Goal: Obtain resource: Download file/media

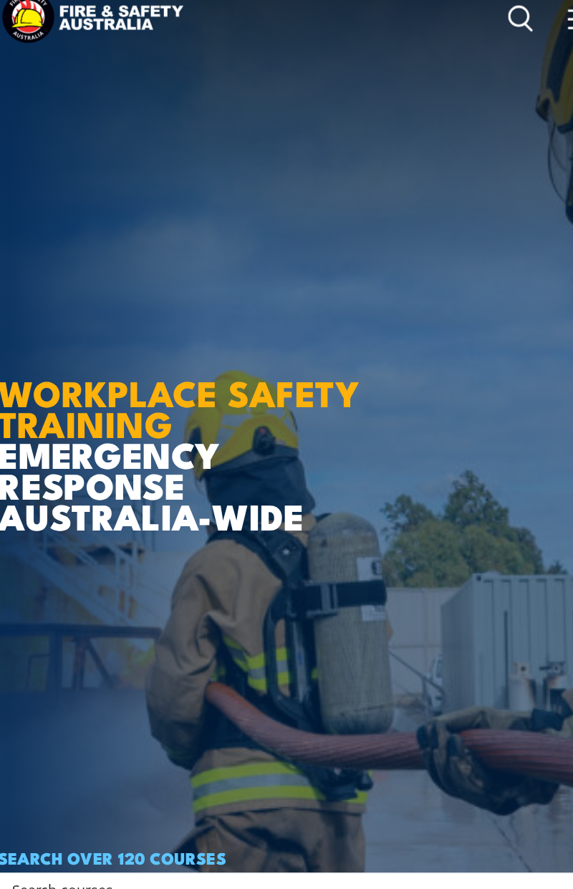
click at [57, 191] on article "WORKPLACE SAFETY TRAINING EMERGENCY RESPONSE [GEOGRAPHIC_DATA]-WIDE SEARCH OVER…" at bounding box center [286, 443] width 545 height 889
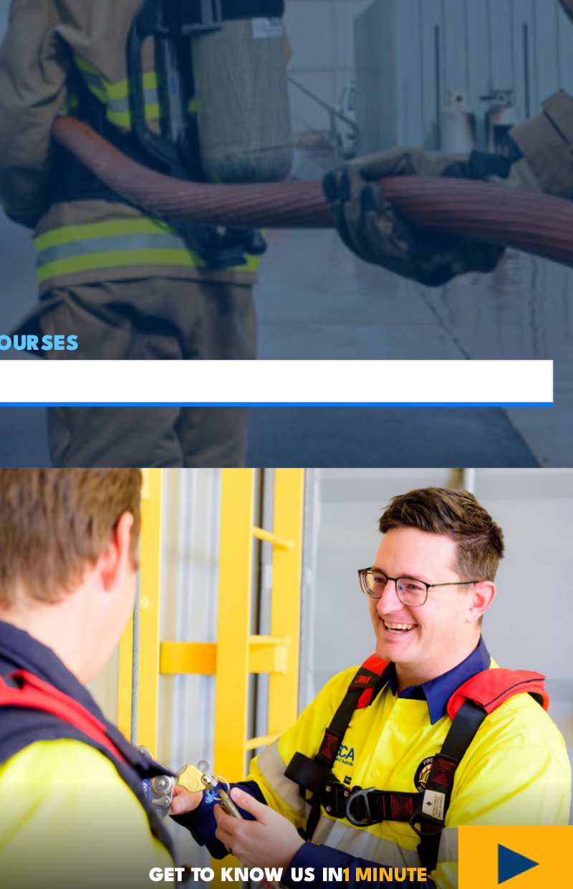
scroll to position [303, 0]
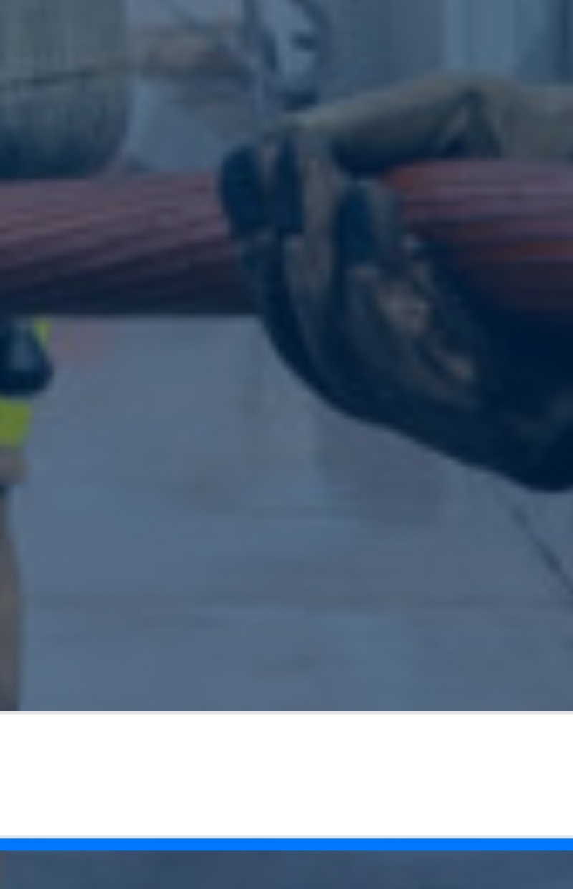
click at [389, 375] on article "WORKPLACE SAFETY TRAINING EMERGENCY RESPONSE [GEOGRAPHIC_DATA]-WIDE SEARCH OVER…" at bounding box center [286, 141] width 545 height 889
click at [345, 384] on article "WORKPLACE SAFETY TRAINING EMERGENCY RESPONSE [GEOGRAPHIC_DATA]-WIDE SEARCH OVER…" at bounding box center [286, 141] width 545 height 889
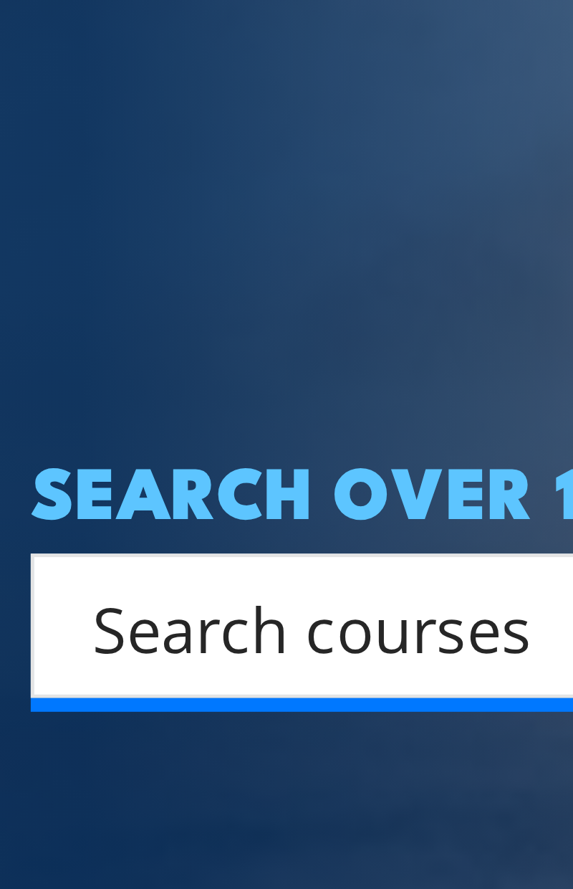
click at [19, 434] on article "WORKPLACE SAFETY TRAINING EMERGENCY RESPONSE [GEOGRAPHIC_DATA]-WIDE SEARCH OVER…" at bounding box center [286, 141] width 545 height 889
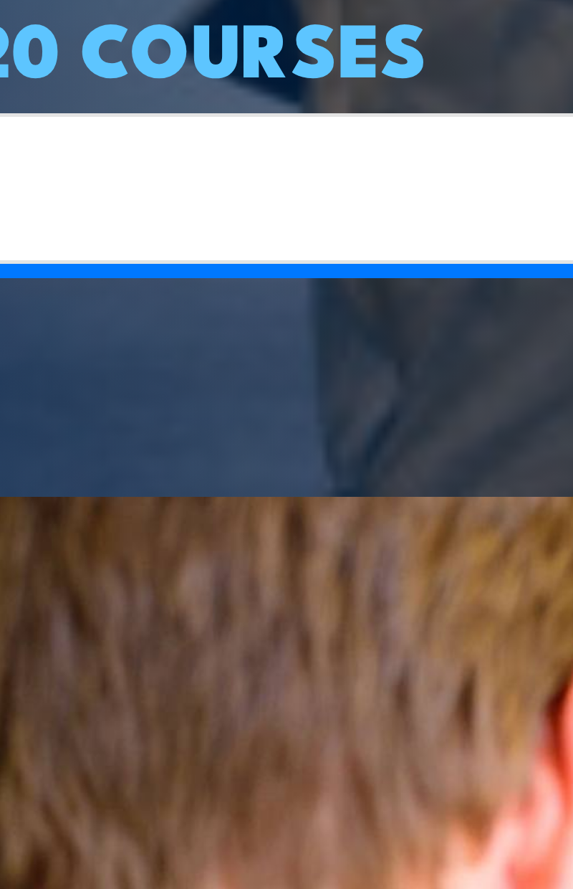
click at [184, 521] on input "Search input" at bounding box center [277, 525] width 500 height 22
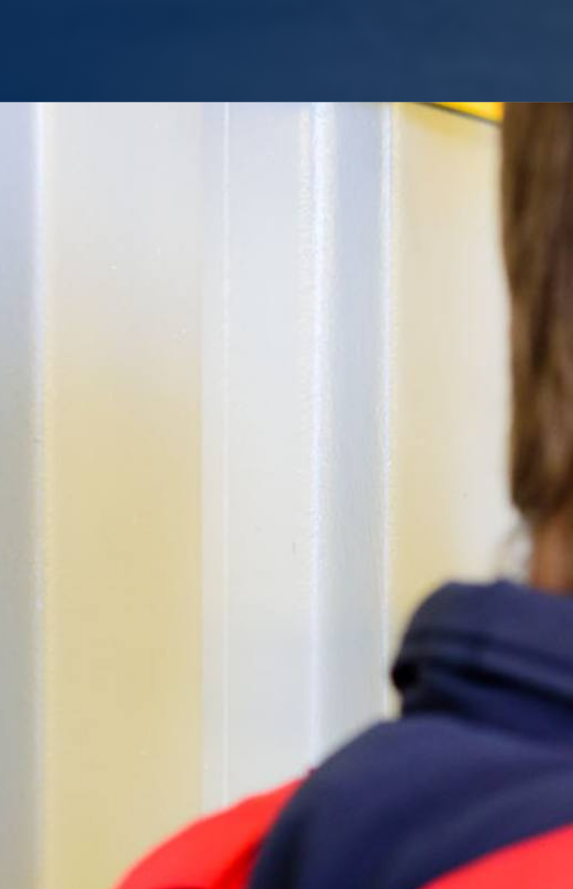
click at [72, 595] on img at bounding box center [286, 741] width 573 height 310
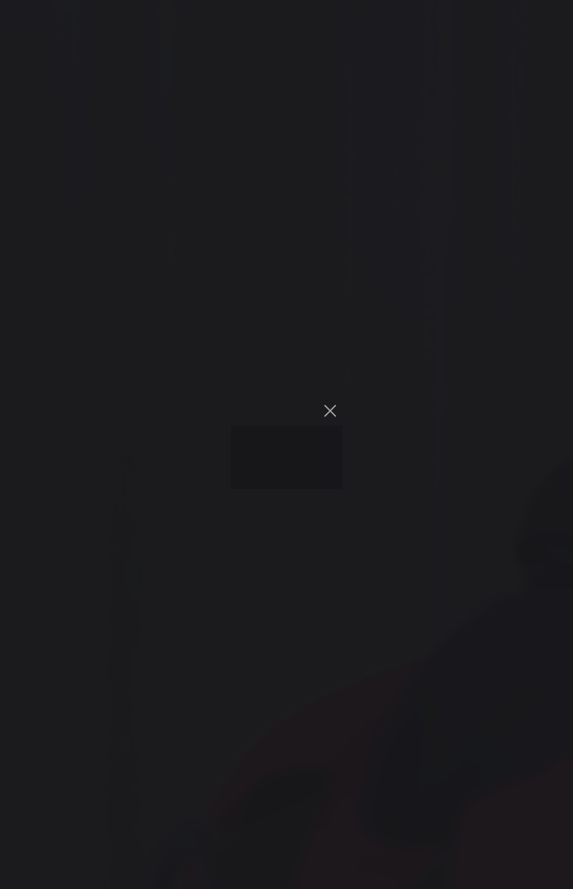
click at [16, 629] on div "You can close this modal content with the ESC key" at bounding box center [59, 681] width 115 height 179
click at [27, 632] on img at bounding box center [286, 741] width 573 height 310
click at [15, 630] on div "You can close this modal content with the ESC key" at bounding box center [59, 681] width 115 height 179
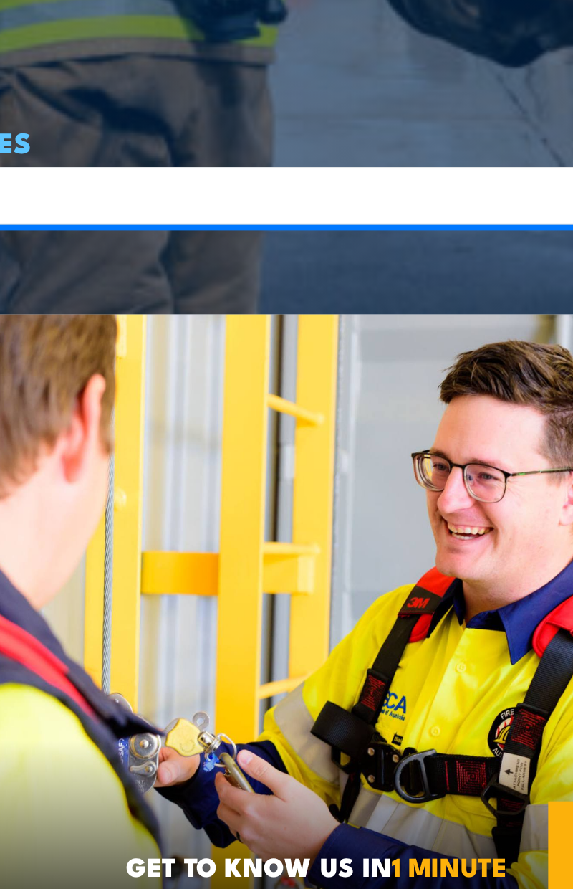
scroll to position [299, 0]
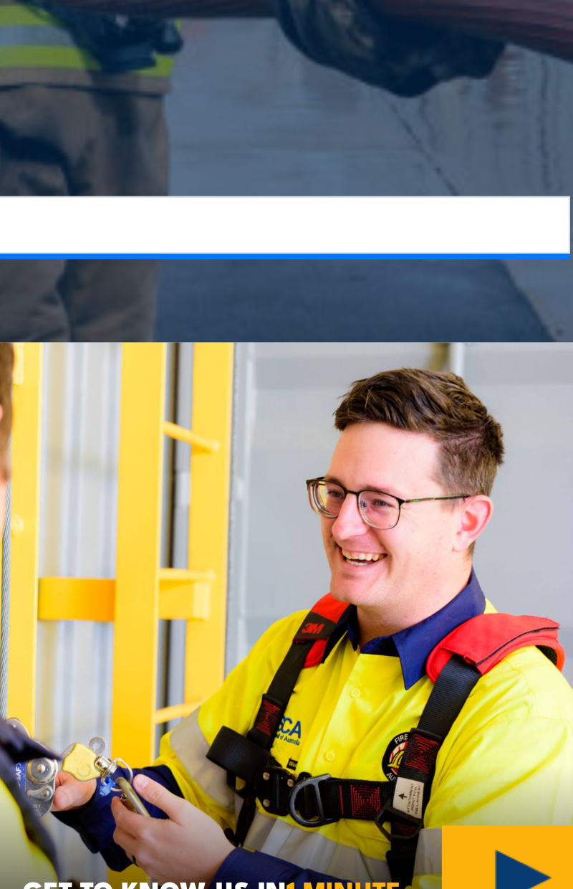
click at [282, 508] on div "SEARCH OVER 120 COURSES Search Filter by Locations [GEOGRAPHIC_DATA] [GEOGRAPHI…" at bounding box center [286, 518] width 545 height 52
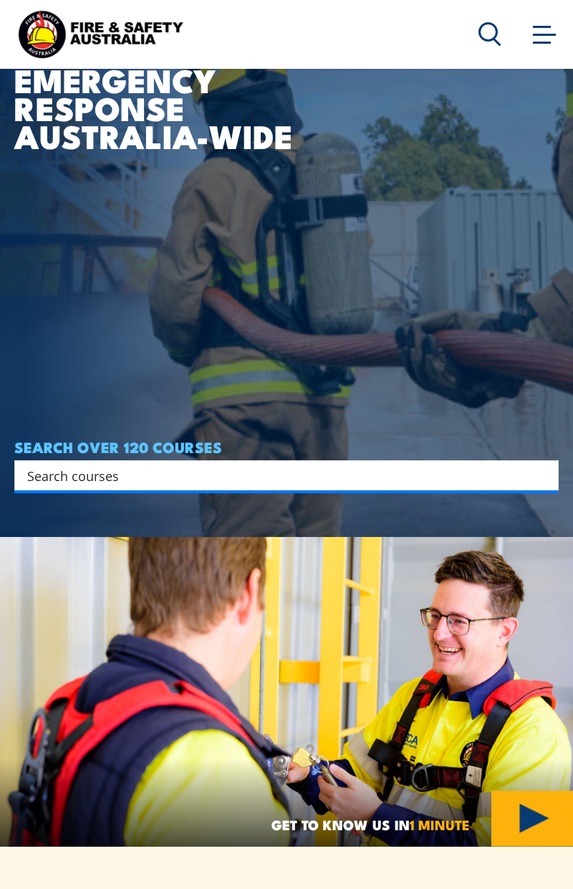
scroll to position [353, 0]
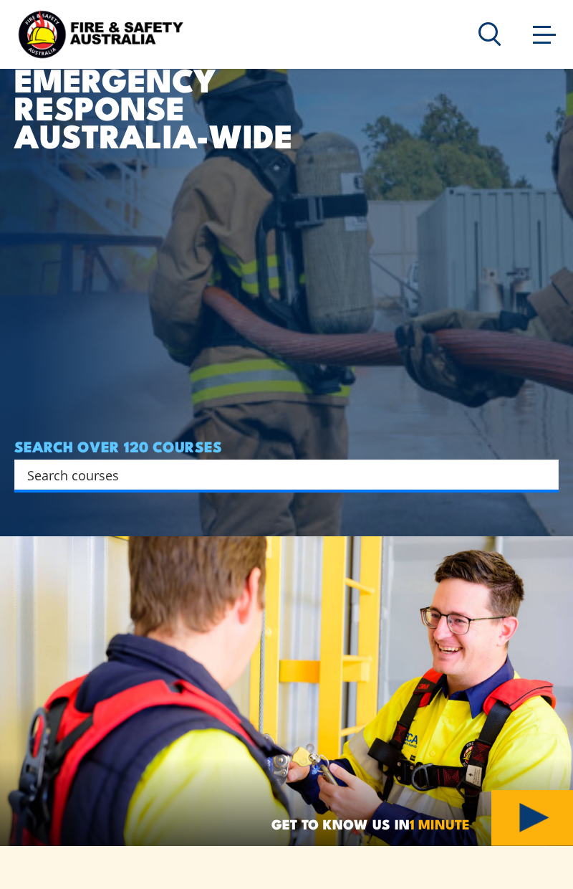
click at [81, 187] on article "WORKPLACE SAFETY TRAINING EMERGENCY RESPONSE [GEOGRAPHIC_DATA]-WIDE SEARCH OVER…" at bounding box center [286, 91] width 545 height 889
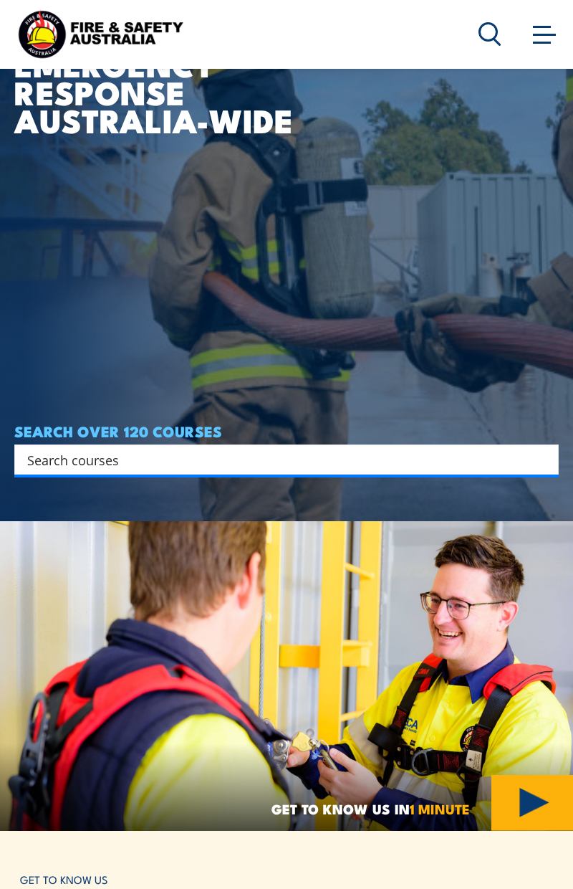
scroll to position [381, 0]
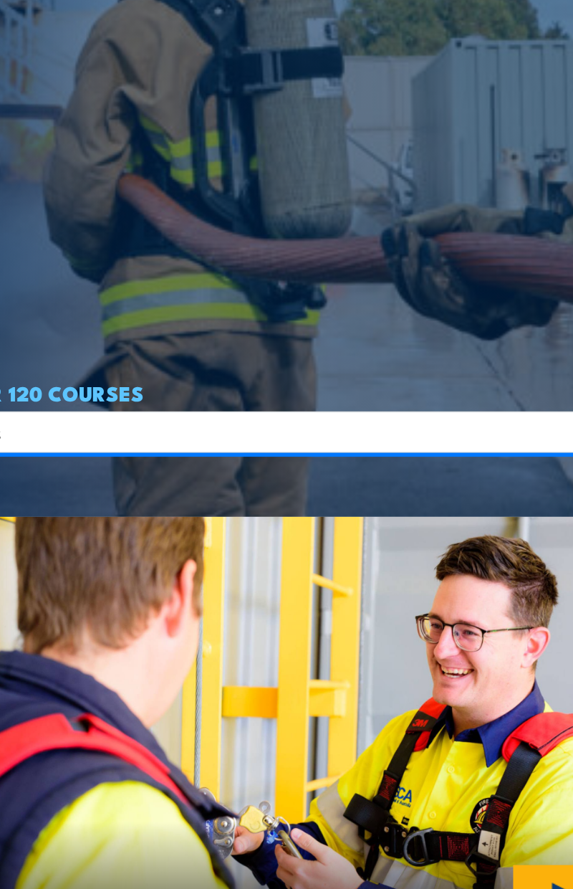
click at [285, 714] on img at bounding box center [286, 663] width 573 height 310
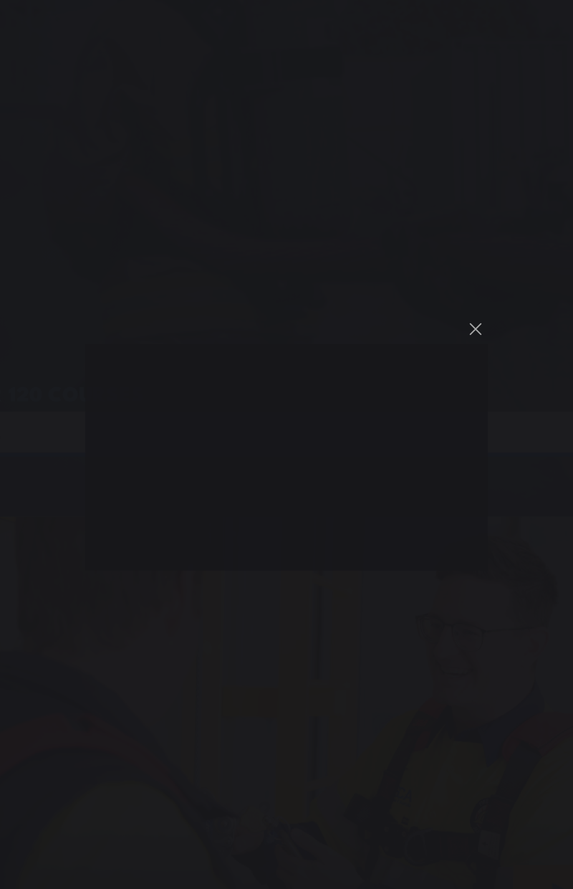
click at [118, 480] on div "You can close this modal content with the ESC key" at bounding box center [327, 455] width 418 height 648
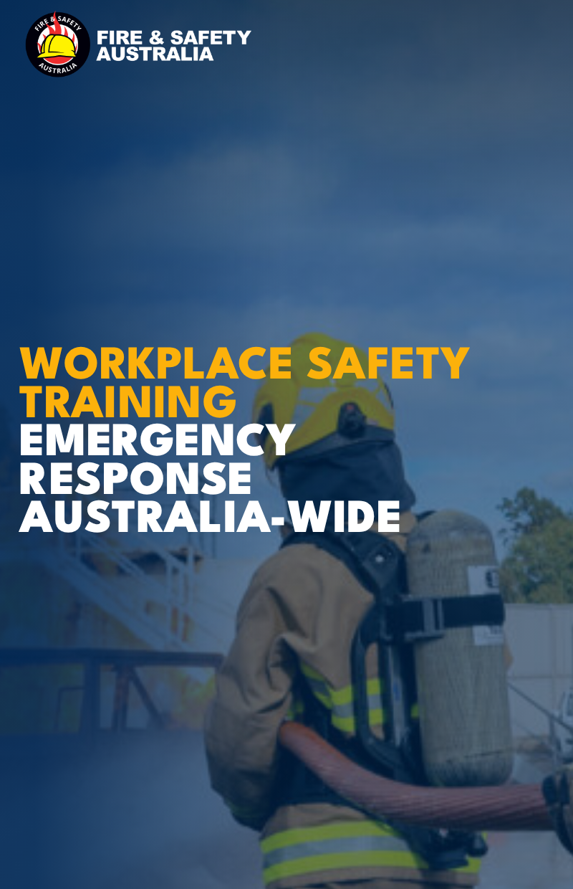
scroll to position [0, 0]
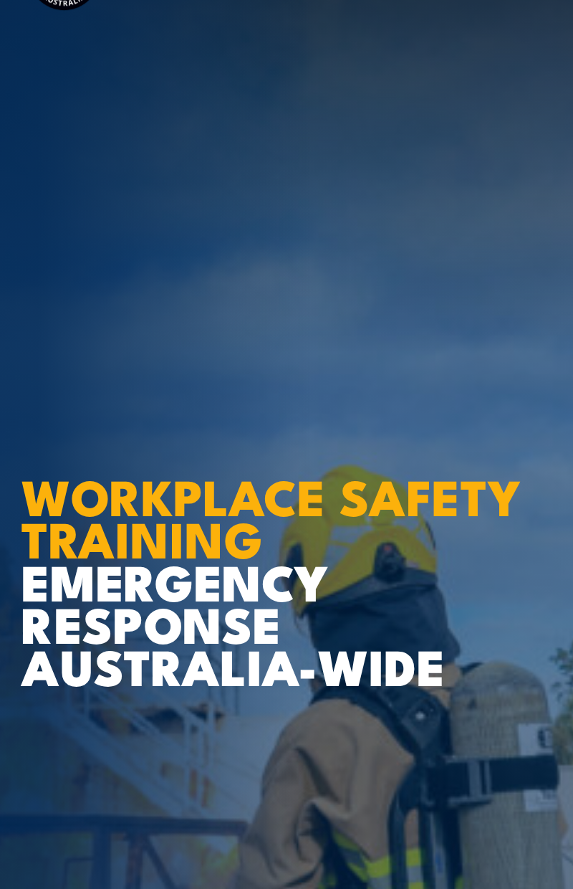
click at [27, 275] on article "WORKPLACE SAFETY TRAINING EMERGENCY RESPONSE [GEOGRAPHIC_DATA]-WIDE SEARCH OVER…" at bounding box center [286, 444] width 545 height 889
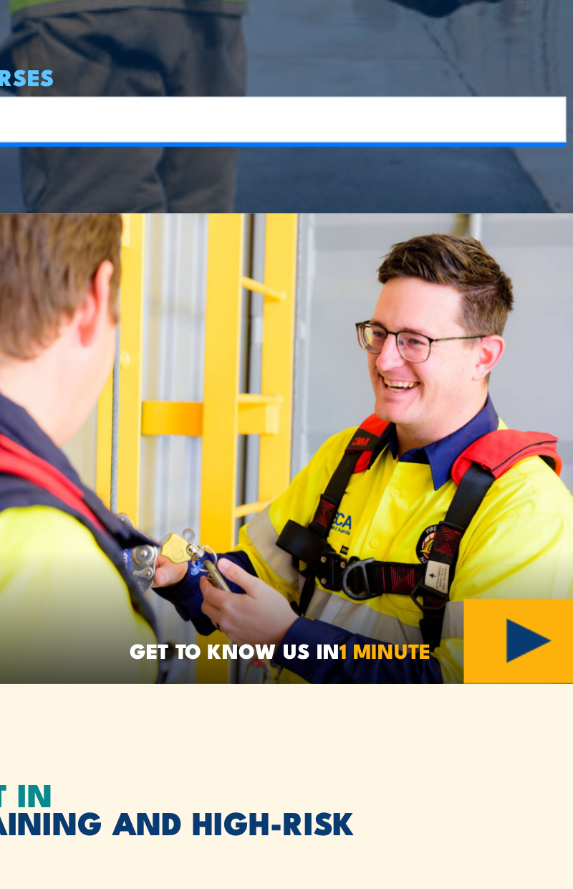
click at [171, 842] on h2 "PROVEN IMPACT IN CORPORATE TRAINING AND HIGH-RISK OPERATIONS" at bounding box center [286, 823] width 533 height 56
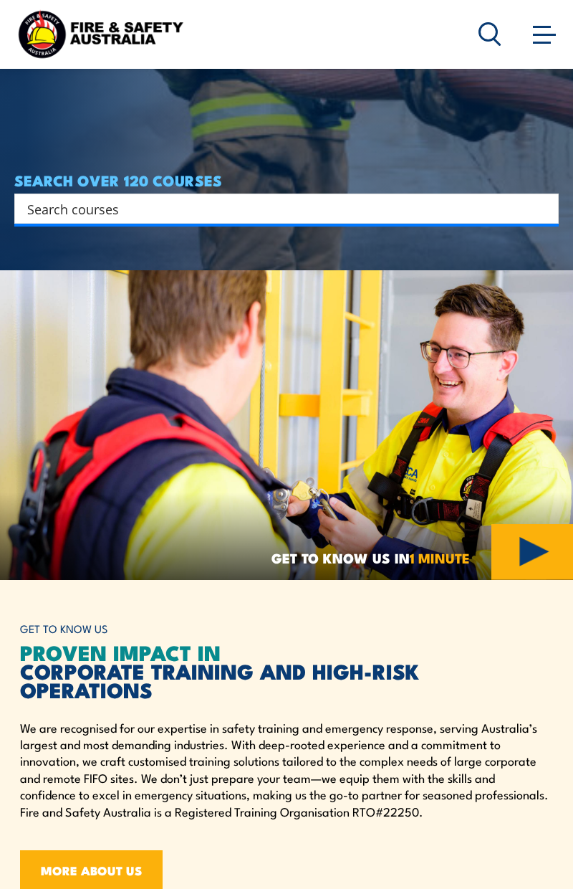
click at [42, 545] on img at bounding box center [286, 425] width 573 height 310
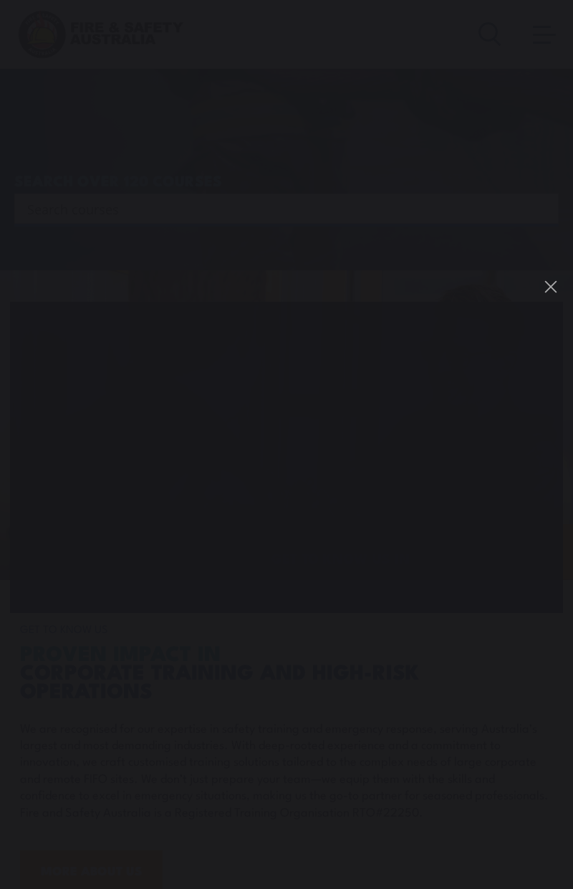
click at [42, 749] on div "You can close this modal content with the ESC key" at bounding box center [286, 444] width 573 height 889
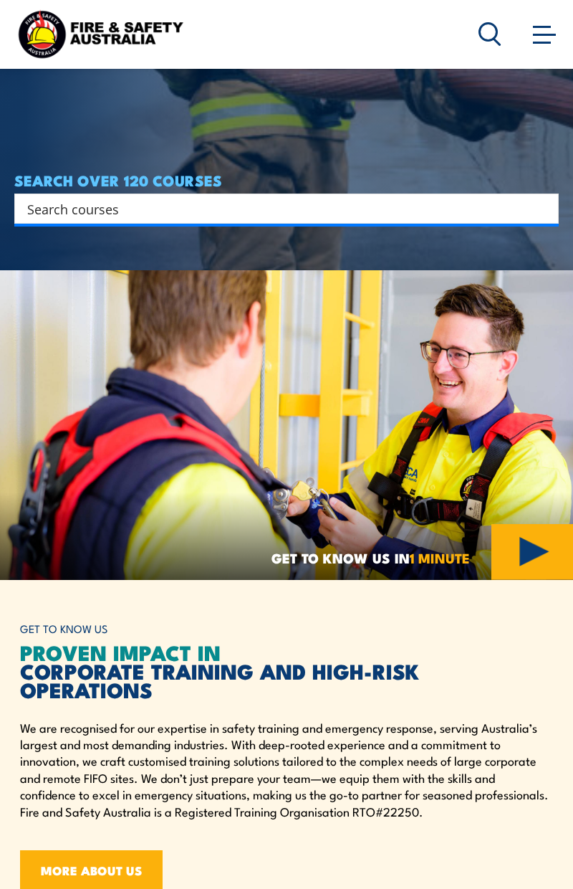
click at [42, 749] on p "We are recognised for our expertise in safety training and emergency response, …" at bounding box center [286, 769] width 533 height 100
click at [0, 441] on img at bounding box center [286, 425] width 573 height 310
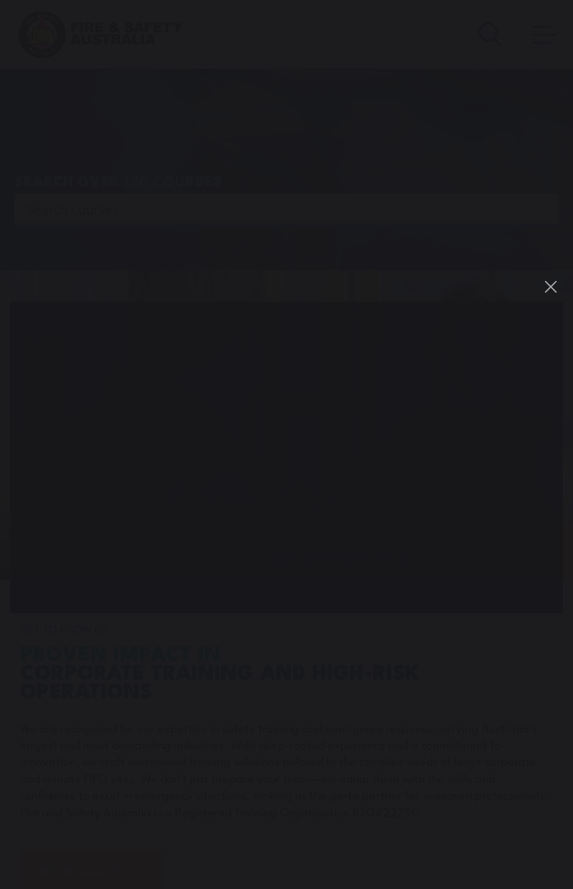
click at [0, 442] on div "You can close this modal content with the ESC key" at bounding box center [286, 444] width 573 height 889
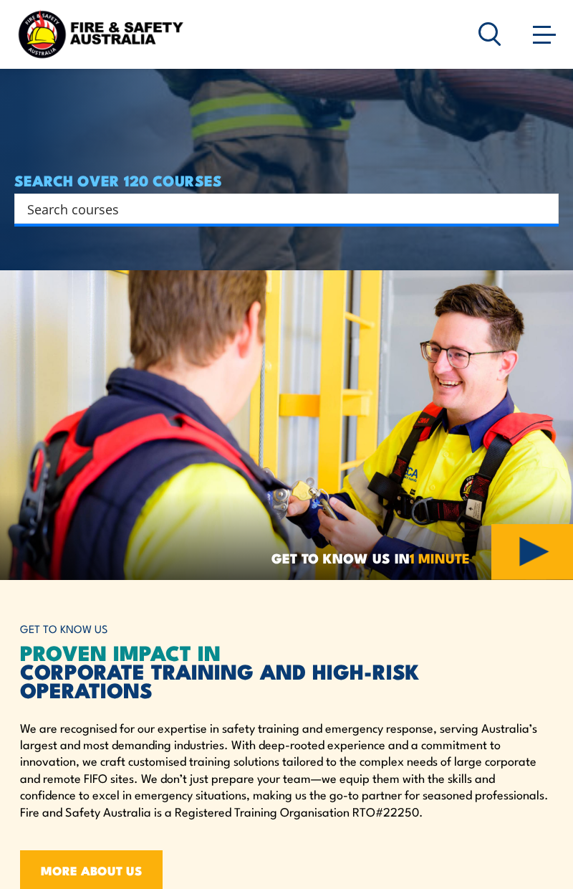
click at [42, 546] on img at bounding box center [286, 425] width 573 height 310
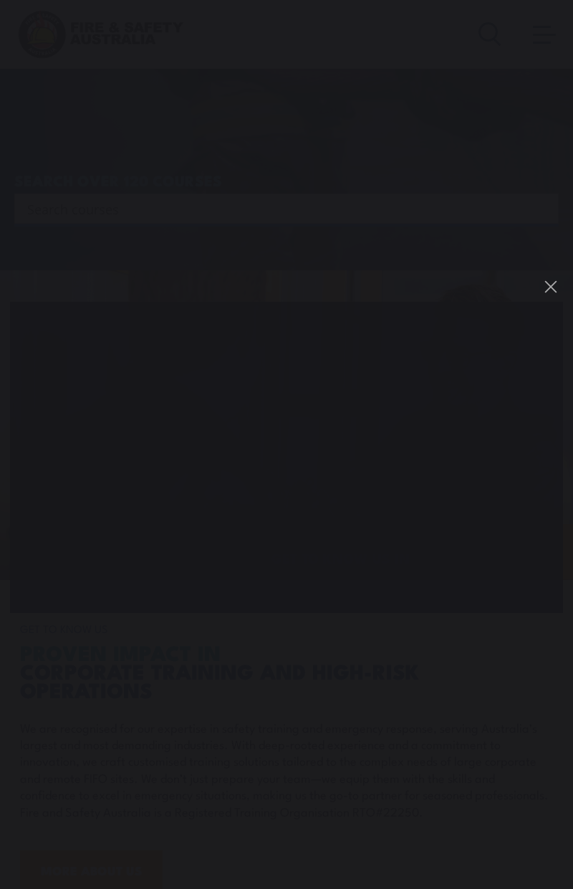
click at [0, 441] on div "You can close this modal content with the ESC key" at bounding box center [286, 444] width 573 height 889
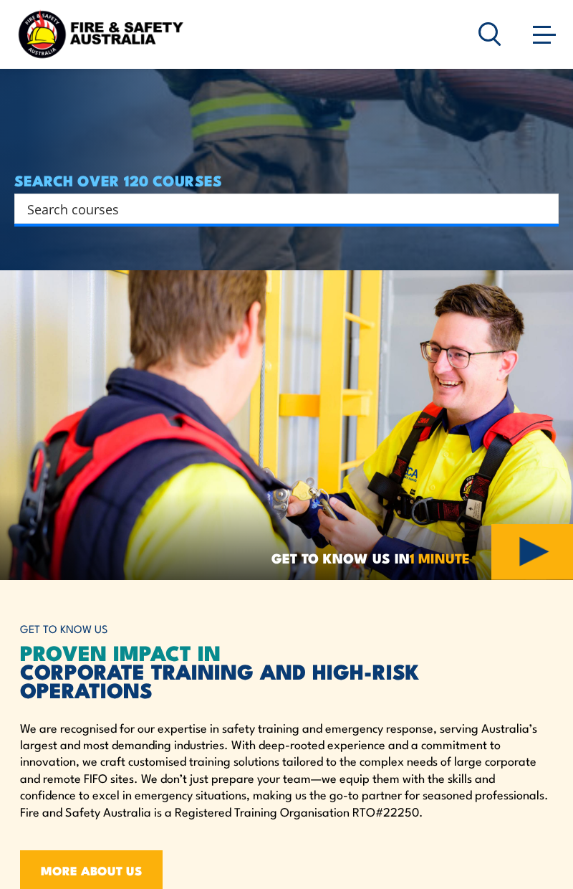
click at [42, 545] on img at bounding box center [286, 425] width 573 height 310
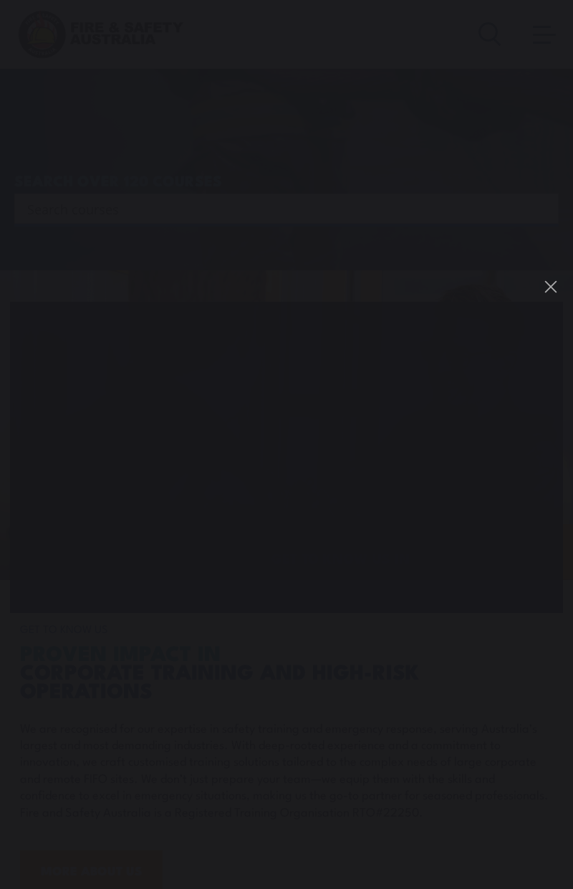
click at [0, 441] on div "You can close this modal content with the ESC key" at bounding box center [286, 444] width 573 height 889
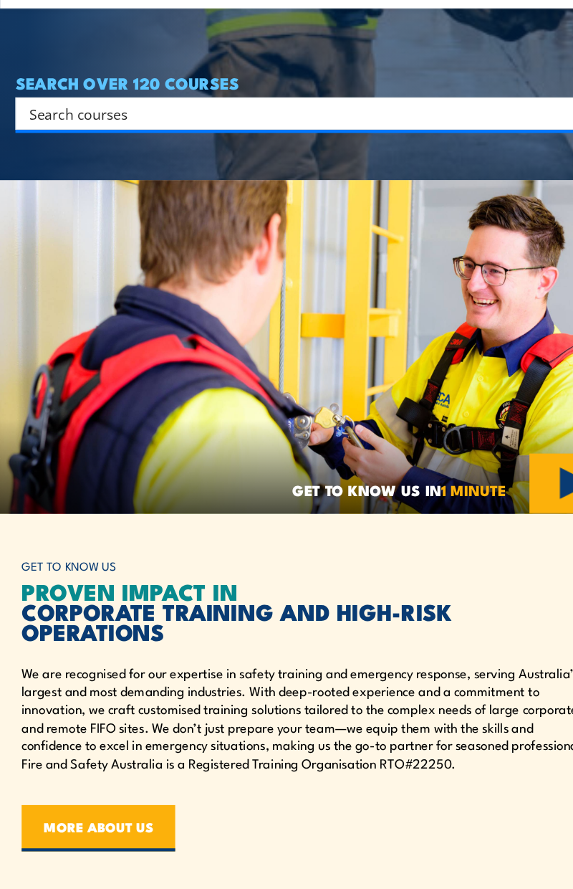
scroll to position [768, 0]
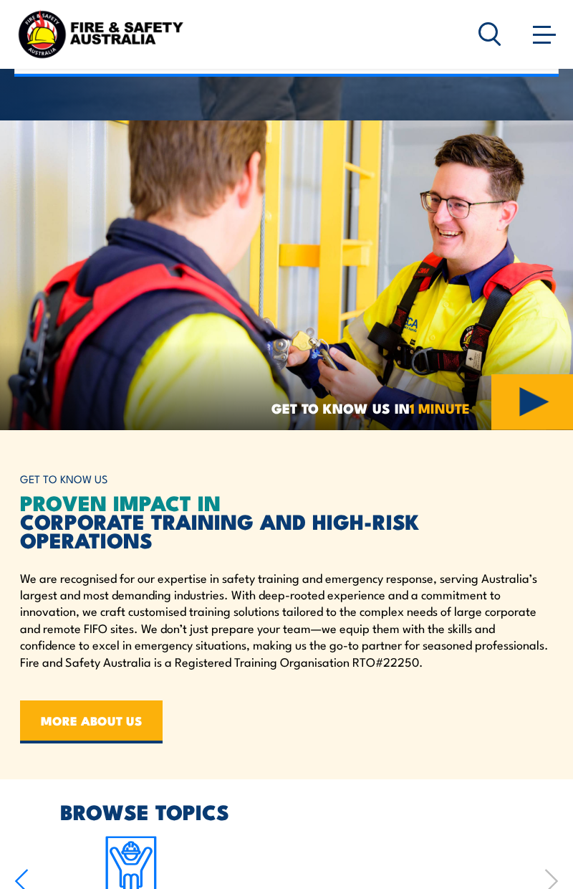
click at [42, 546] on h2 "PROVEN IMPACT IN CORPORATE TRAINING AND HIGH-RISK OPERATIONS" at bounding box center [286, 520] width 533 height 56
click at [6, 429] on img at bounding box center [286, 275] width 573 height 310
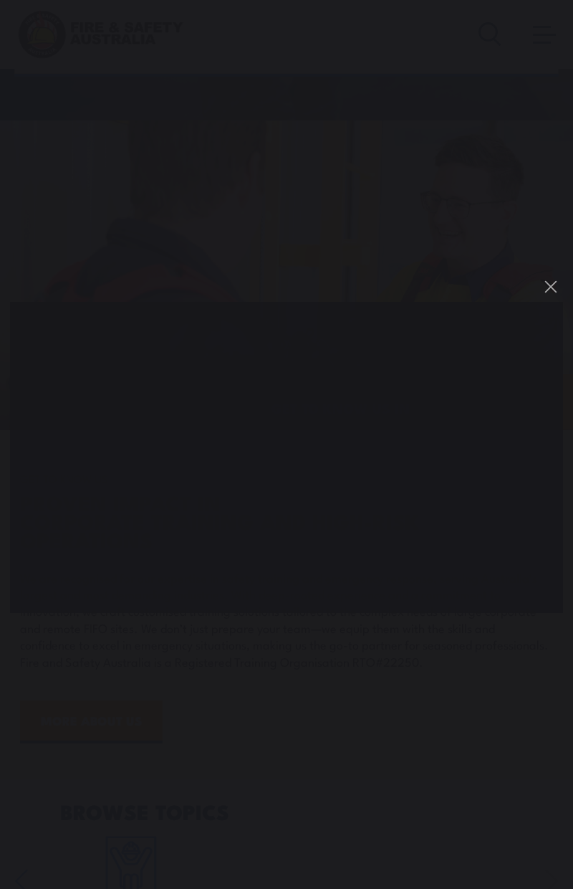
click at [42, 749] on div "You can close this modal content with the ESC key" at bounding box center [286, 444] width 573 height 889
click at [42, 546] on h2 "PROVEN IMPACT IN CORPORATE TRAINING AND HIGH-RISK OPERATIONS" at bounding box center [286, 520] width 533 height 56
click at [42, 743] on link "MORE ABOUT US" at bounding box center [91, 721] width 143 height 43
click at [6, 429] on img at bounding box center [286, 275] width 573 height 310
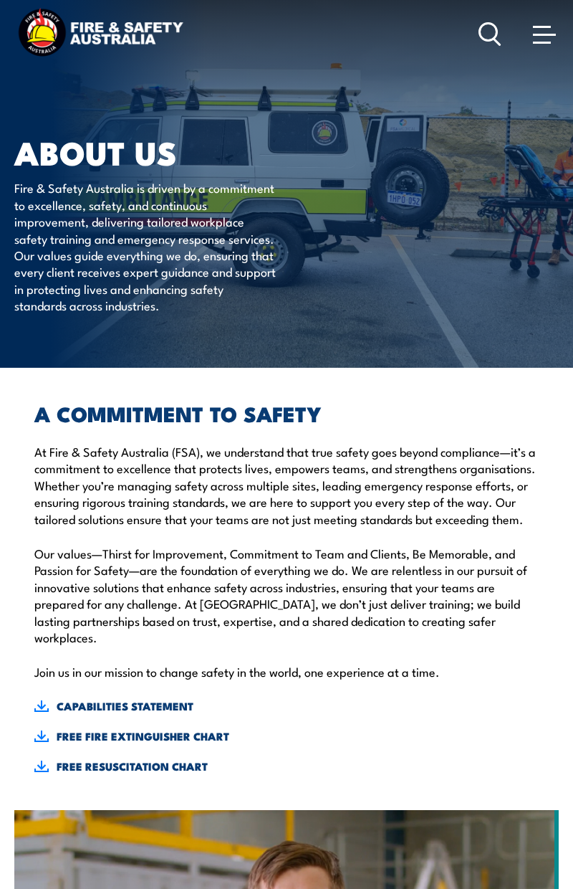
click at [42, 527] on p "At Fire & Safety Australia (FSA), we understand that true safety goes beyond co…" at bounding box center [286, 485] width 505 height 84
click at [172, 810] on div "A COMMITMENT TO SAFETY At Fire & Safety Australia (FSA), we understand that tru…" at bounding box center [286, 589] width 545 height 442
click at [285, 810] on div "A COMMITMENT TO SAFETY At Fire & Safety Australia (FSA), we understand that tru…" at bounding box center [286, 589] width 545 height 442
click at [0, 441] on section "A COMMITMENT TO SAFETY At Fire & Safety Australia (FSA), we understand that tru…" at bounding box center [286, 785] width 573 height 834
click at [42, 810] on div "A COMMITMENT TO SAFETY At Fire & Safety Australia (FSA), we understand that tru…" at bounding box center [286, 589] width 545 height 442
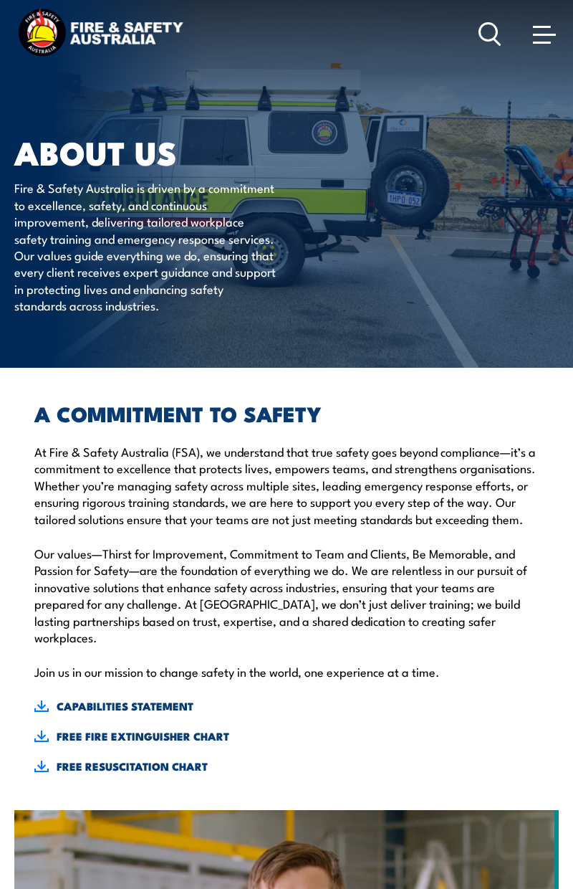
click at [0, 542] on section "A COMMITMENT TO SAFETY At Fire & Safety Australia (FSA), we understand that tru…" at bounding box center [286, 785] width 573 height 834
click at [42, 810] on div "A COMMITMENT TO SAFETY At Fire & Safety Australia (FSA), we understand that tru…" at bounding box center [286, 589] width 545 height 442
click at [0, 542] on section "A COMMITMENT TO SAFETY At Fire & Safety Australia (FSA), we understand that tru…" at bounding box center [286, 785] width 573 height 834
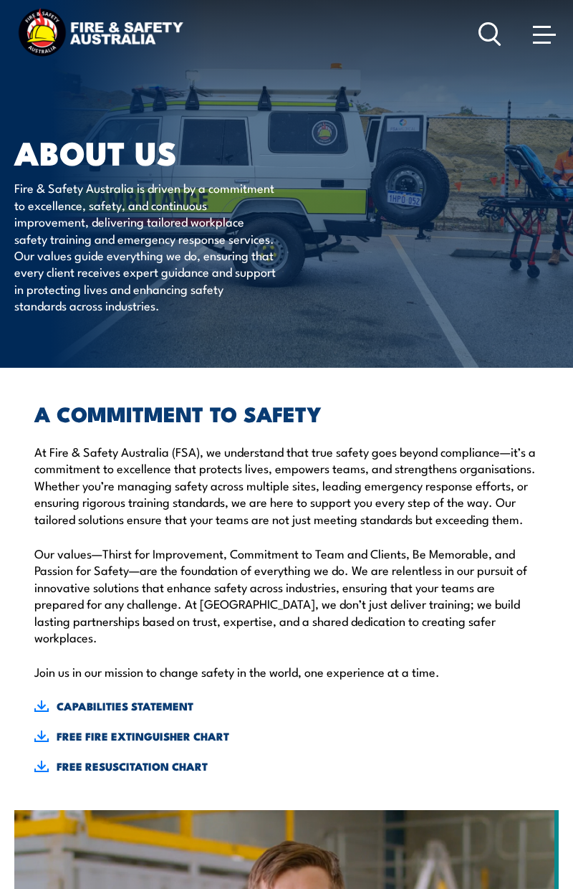
click at [0, 542] on section "A COMMITMENT TO SAFETY At Fire & Safety Australia (FSA), we understand that tru…" at bounding box center [286, 785] width 573 height 834
click at [42, 810] on div "A COMMITMENT TO SAFETY At Fire & Safety Australia (FSA), we understand that tru…" at bounding box center [286, 589] width 545 height 442
click at [0, 542] on section "A COMMITMENT TO SAFETY At Fire & Safety Australia (FSA), we understand that tru…" at bounding box center [286, 785] width 573 height 834
click at [42, 810] on div "A COMMITMENT TO SAFETY At Fire & Safety Australia (FSA), we understand that tru…" at bounding box center [286, 589] width 545 height 442
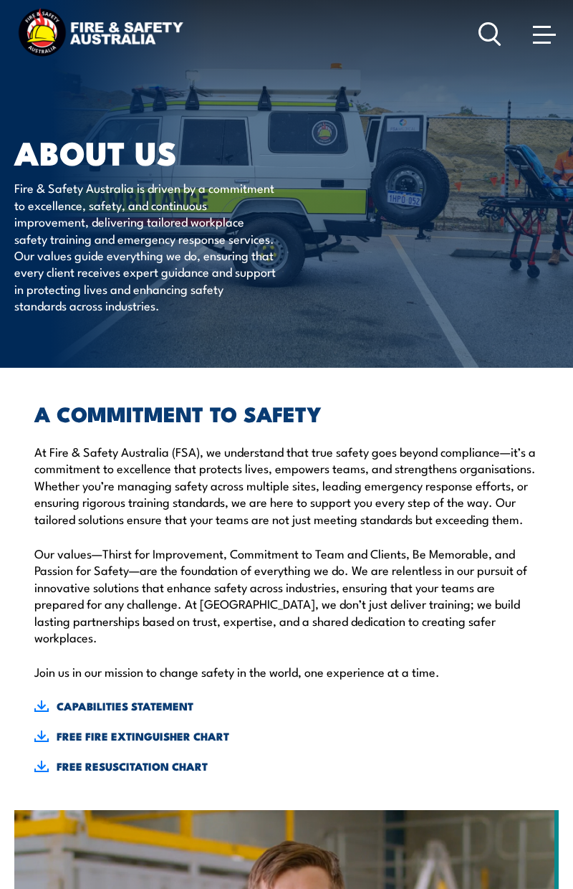
click at [42, 810] on div "A COMMITMENT TO SAFETY At Fire & Safety Australia (FSA), we understand that tru…" at bounding box center [286, 589] width 545 height 442
click at [198, 810] on div "A COMMITMENT TO SAFETY At Fire & Safety Australia (FSA), we understand that tru…" at bounding box center [286, 589] width 545 height 442
click at [0, 542] on section "A COMMITMENT TO SAFETY At Fire & Safety Australia (FSA), we understand that tru…" at bounding box center [286, 785] width 573 height 834
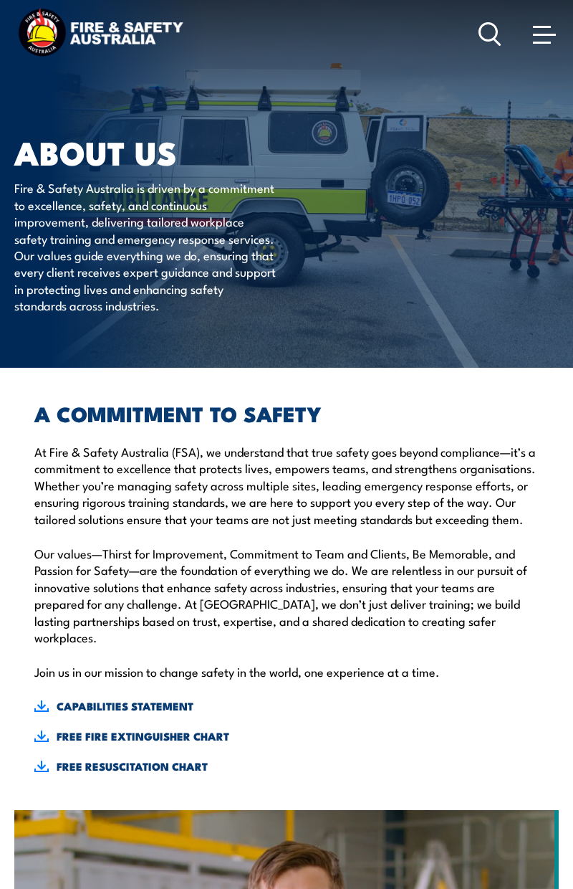
click at [42, 810] on div "A COMMITMENT TO SAFETY At Fire & Safety Australia (FSA), we understand that tru…" at bounding box center [286, 589] width 545 height 442
click at [0, 368] on img at bounding box center [286, 184] width 573 height 368
click at [0, 542] on section "A COMMITMENT TO SAFETY At Fire & Safety Australia (FSA), we understand that tru…" at bounding box center [286, 785] width 573 height 834
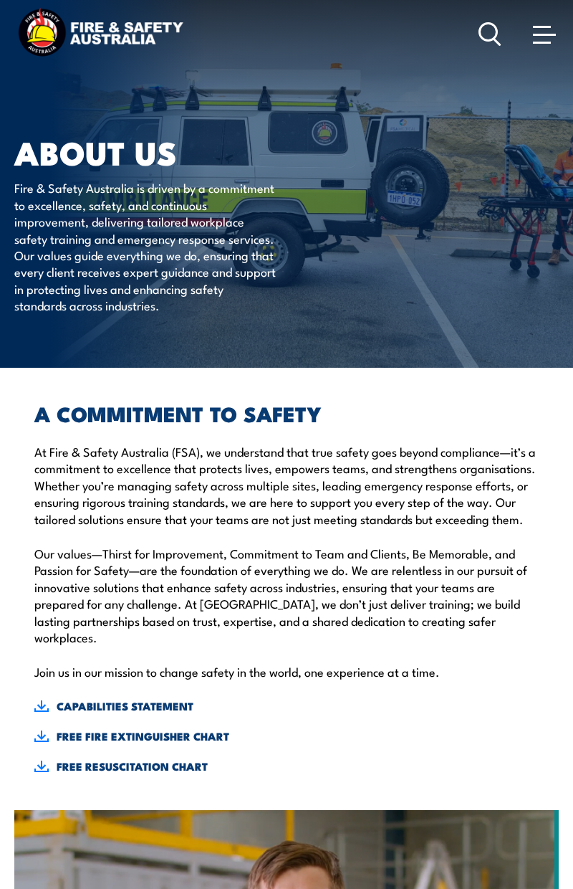
click at [42, 810] on div "A COMMITMENT TO SAFETY At Fire & Safety Australia (FSA), we understand that tru…" at bounding box center [286, 589] width 545 height 442
click at [0, 542] on section "A COMMITMENT TO SAFETY At Fire & Safety Australia (FSA), we understand that tru…" at bounding box center [286, 785] width 573 height 834
click at [42, 810] on div "A COMMITMENT TO SAFETY At Fire & Safety Australia (FSA), we understand that tru…" at bounding box center [286, 589] width 545 height 442
click at [200, 810] on div "A COMMITMENT TO SAFETY At Fire & Safety Australia (FSA), we understand that tru…" at bounding box center [286, 589] width 545 height 442
click at [42, 810] on div "A COMMITMENT TO SAFETY At Fire & Safety Australia (FSA), we understand that tru…" at bounding box center [286, 589] width 545 height 442
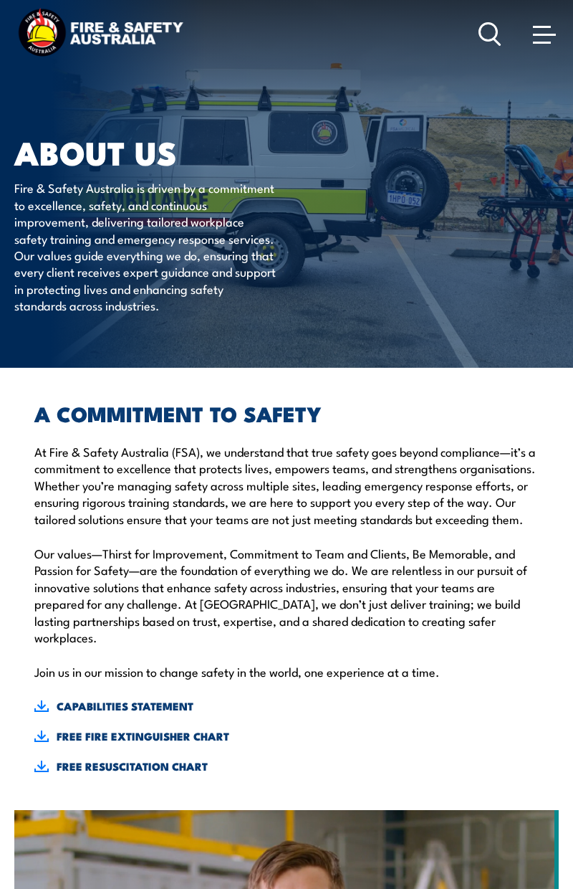
click at [167, 714] on link "CAPABILITIES STATEMENT" at bounding box center [286, 706] width 505 height 16
click at [44, 712] on img at bounding box center [41, 705] width 14 height 11
click at [170, 714] on link "CAPABILITIES STATEMENT" at bounding box center [286, 706] width 505 height 16
click at [42, 810] on div "A COMMITMENT TO SAFETY At Fire & Safety Australia (FSA), we understand that tru…" at bounding box center [286, 589] width 545 height 442
click at [44, 712] on img at bounding box center [41, 705] width 14 height 11
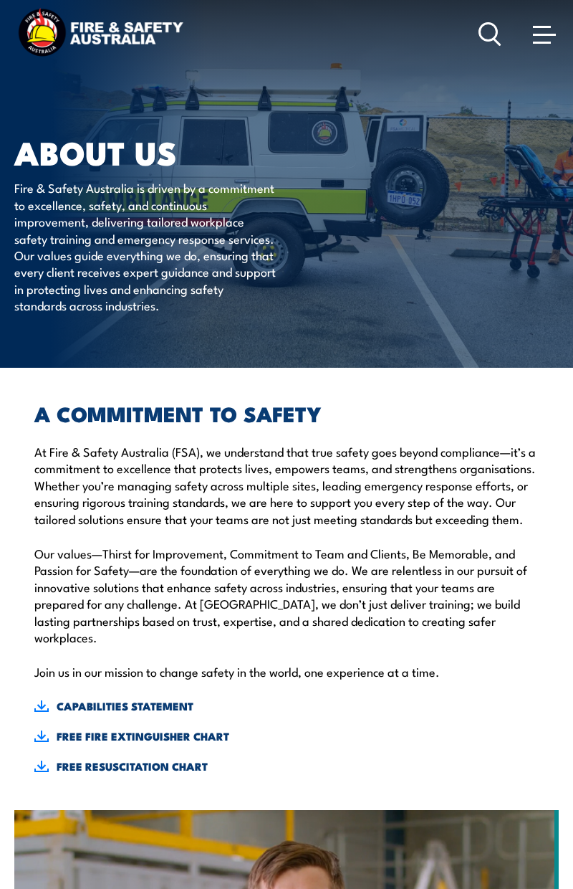
click at [42, 810] on div "A COMMITMENT TO SAFETY At Fire & Safety Australia (FSA), we understand that tru…" at bounding box center [286, 589] width 545 height 442
click at [173, 714] on link "CAPABILITIES STATEMENT" at bounding box center [286, 706] width 505 height 16
click at [43, 810] on div "A COMMITMENT TO SAFETY At Fire & Safety Australia (FSA), we understand that tru…" at bounding box center [286, 589] width 545 height 442
click at [44, 712] on img at bounding box center [41, 705] width 14 height 11
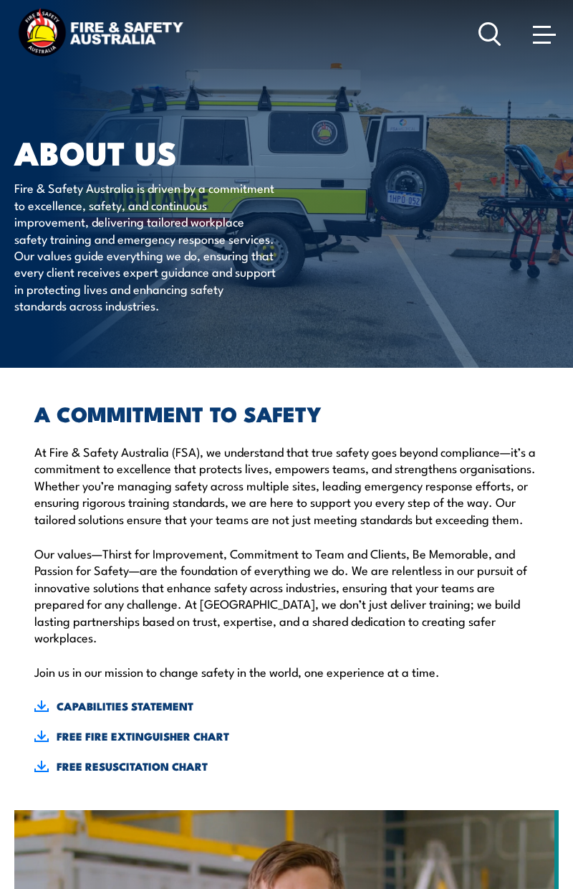
click at [194, 810] on div "A COMMITMENT TO SAFETY At Fire & Safety Australia (FSA), we understand that tru…" at bounding box center [286, 589] width 545 height 442
click at [118, 645] on p "Our values—Thirst for Improvement, Commitment to Team and Clients, Be Memorable…" at bounding box center [286, 595] width 505 height 100
